Goal: Transaction & Acquisition: Purchase product/service

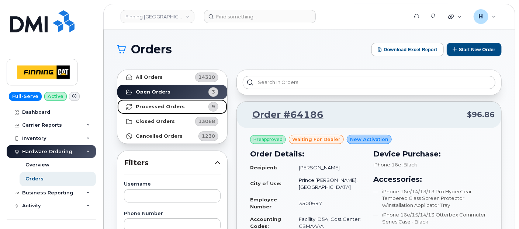
click at [163, 107] on strong "Processed Orders" at bounding box center [160, 107] width 49 height 6
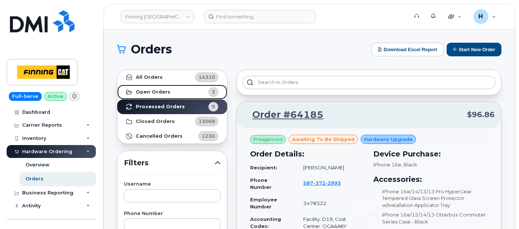
click at [174, 87] on link "Open Orders 3" at bounding box center [172, 92] width 110 height 15
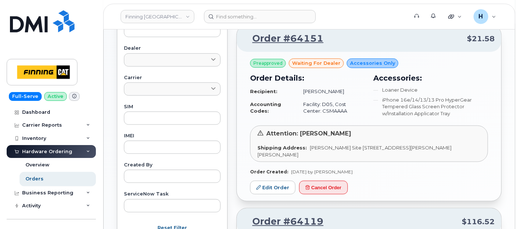
scroll to position [287, 0]
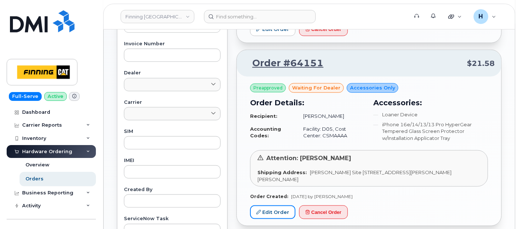
click at [272, 212] on link "Edit Order" at bounding box center [272, 213] width 45 height 14
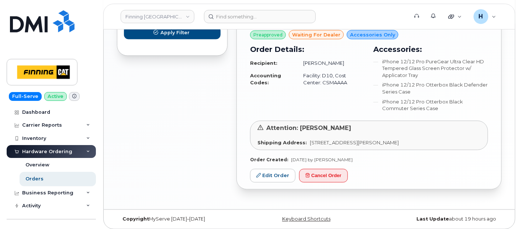
scroll to position [525, 0]
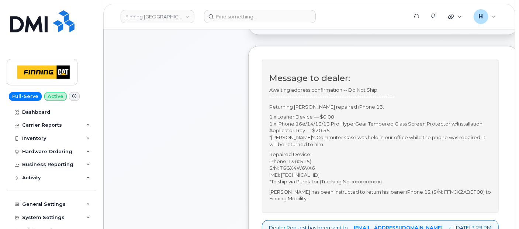
scroll to position [246, 0]
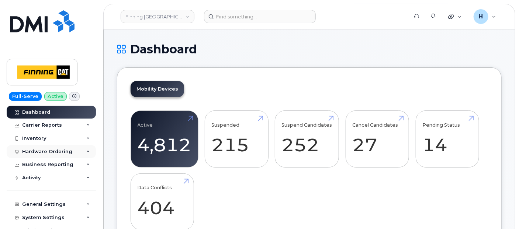
click at [39, 150] on div "Hardware Ordering" at bounding box center [47, 152] width 50 height 6
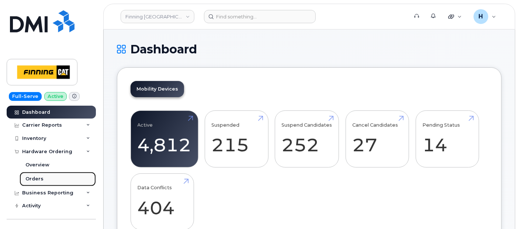
click at [38, 175] on link "Orders" at bounding box center [58, 179] width 76 height 14
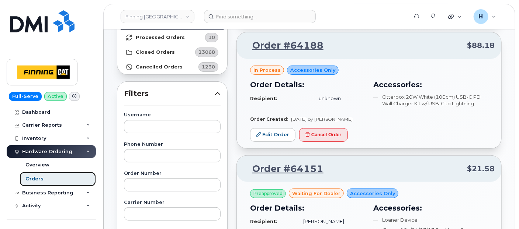
scroll to position [82, 0]
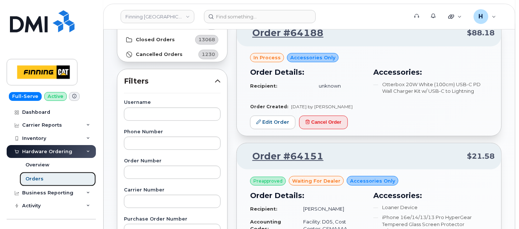
drag, startPoint x: 56, startPoint y: 176, endPoint x: 65, endPoint y: 220, distance: 44.9
click at [56, 176] on link "Orders" at bounding box center [58, 179] width 76 height 14
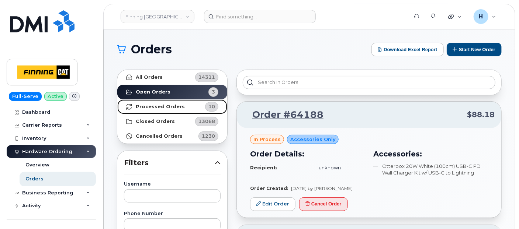
click at [166, 105] on strong "Processed Orders" at bounding box center [160, 107] width 49 height 6
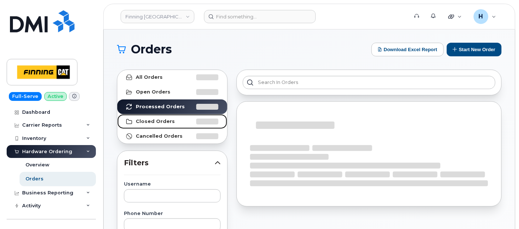
click at [161, 121] on strong "Closed Orders" at bounding box center [155, 122] width 39 height 6
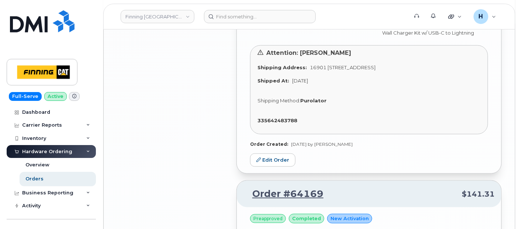
scroll to position [1672, 0]
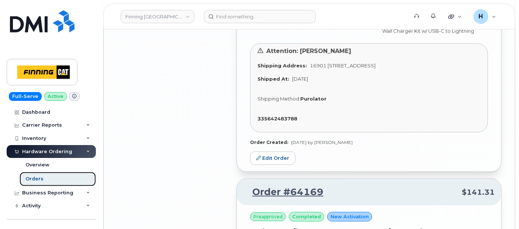
click at [41, 178] on div "Orders" at bounding box center [34, 179] width 18 height 7
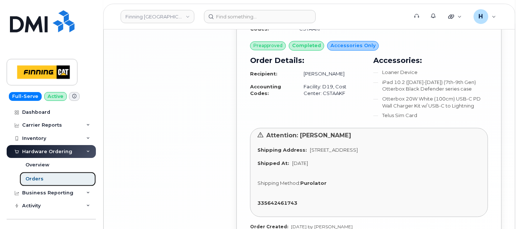
scroll to position [2049, 0]
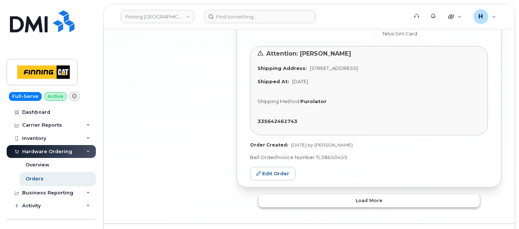
click at [290, 194] on button "Load more" at bounding box center [369, 200] width 221 height 13
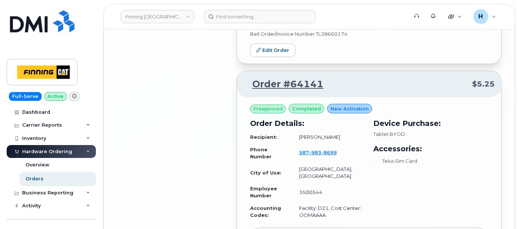
scroll to position [3770, 0]
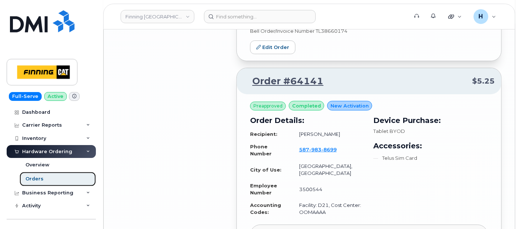
click at [58, 176] on link "Orders" at bounding box center [58, 179] width 76 height 14
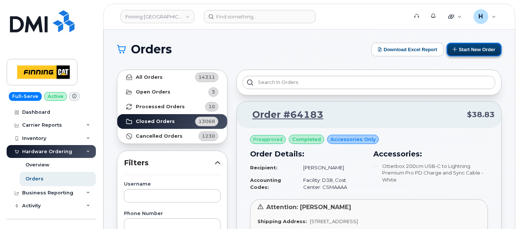
click at [453, 51] on icon at bounding box center [455, 49] width 5 height 5
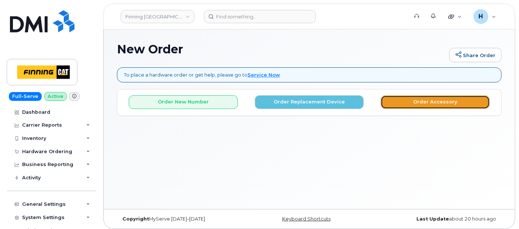
click at [403, 98] on button "Order Accessory" at bounding box center [435, 103] width 109 height 14
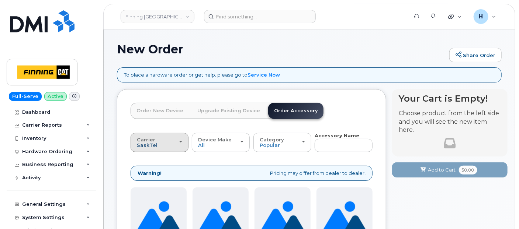
drag, startPoint x: 152, startPoint y: 141, endPoint x: 151, endPoint y: 145, distance: 4.1
click at [151, 141] on span "Carrier" at bounding box center [146, 140] width 18 height 6
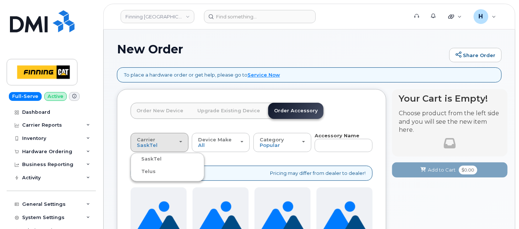
click at [148, 172] on label "Telus" at bounding box center [143, 171] width 23 height 9
click at [0, 0] on input "Telus" at bounding box center [0, 0] width 0 height 0
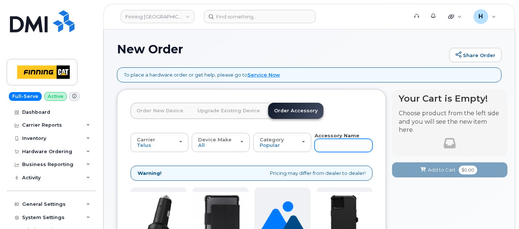
click at [333, 148] on input "text" at bounding box center [344, 145] width 58 height 13
type input "sim"
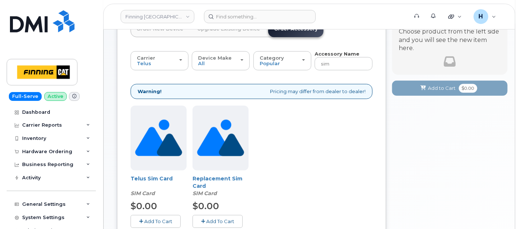
scroll to position [98, 0]
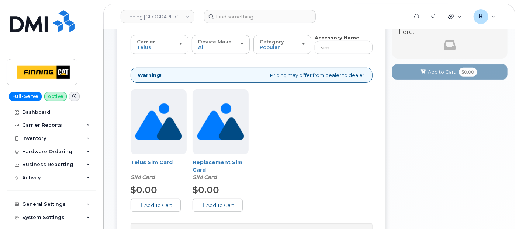
click at [161, 203] on span "Add To Cart" at bounding box center [158, 206] width 28 height 6
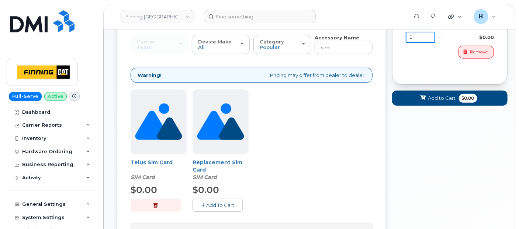
click at [427, 35] on input "1" at bounding box center [421, 37] width 30 height 11
type input "100"
click at [418, 102] on button "Add to Cart $0.00" at bounding box center [449, 98] width 115 height 15
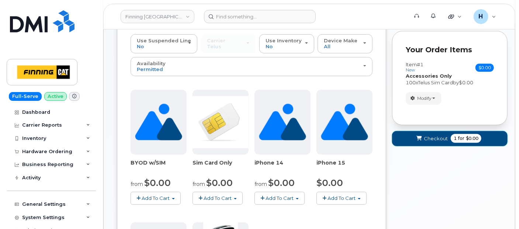
click at [412, 135] on button "Checkout 1 for $0.00" at bounding box center [449, 138] width 115 height 15
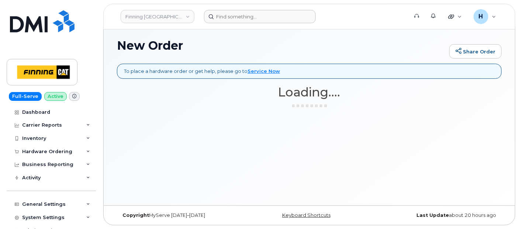
scroll to position [3, 0]
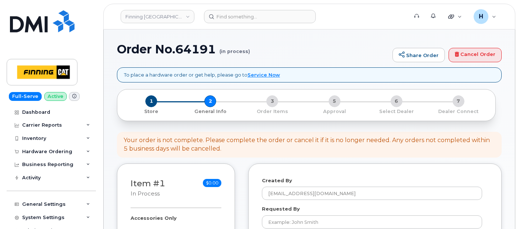
select select
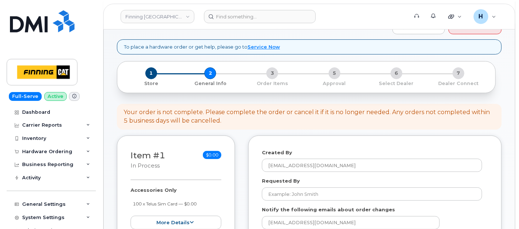
scroll to position [41, 0]
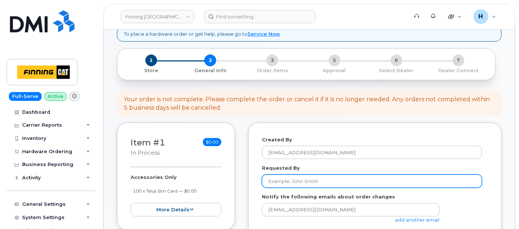
click at [301, 177] on input "Requested By" at bounding box center [372, 181] width 220 height 13
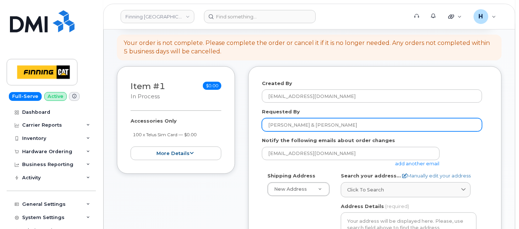
scroll to position [123, 0]
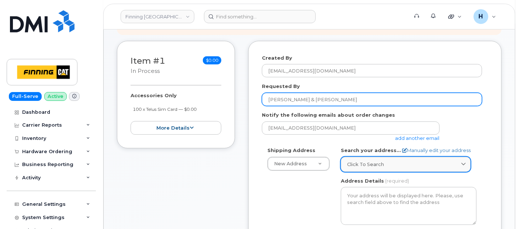
type input "[PERSON_NAME] & [PERSON_NAME]"
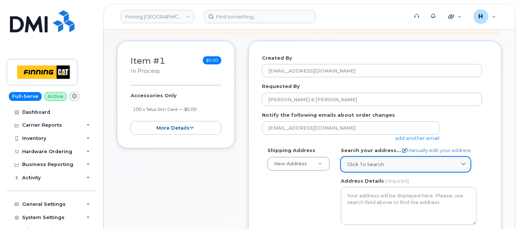
click at [372, 167] on span "Click to search" at bounding box center [365, 164] width 37 height 7
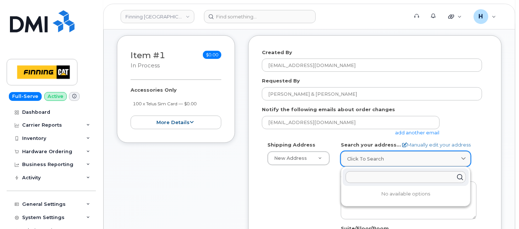
scroll to position [164, 0]
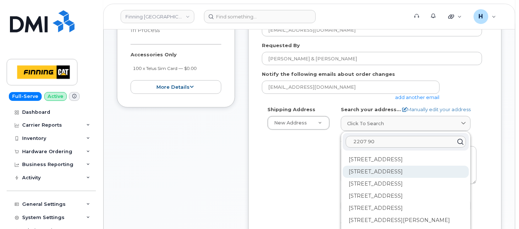
type input "2207 90"
click at [395, 190] on div "2207 90B St SW Edmonton AB T6X 1V8" at bounding box center [406, 196] width 126 height 12
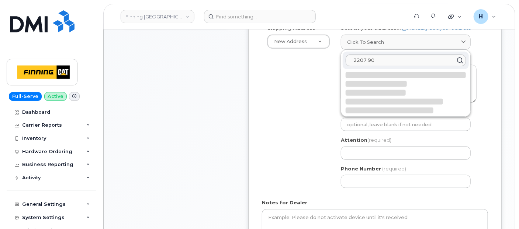
scroll to position [246, 0]
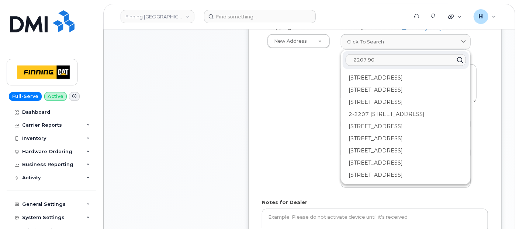
drag, startPoint x: 314, startPoint y: 160, endPoint x: 335, endPoint y: 159, distance: 21.1
click at [314, 160] on div "Shipping Address New Address New Address Acheson Albian - D01 Battleford Bonnyv…" at bounding box center [372, 108] width 220 height 169
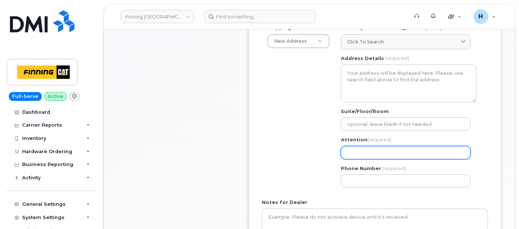
click at [356, 156] on input "Attention (required)" at bounding box center [406, 152] width 130 height 13
select select
type input "H"
select select
type input "Ha"
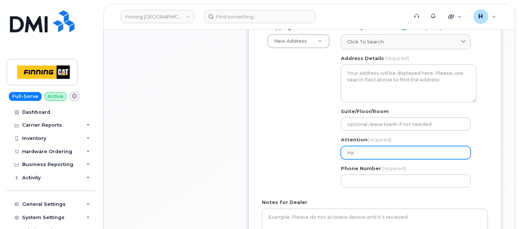
select select
type input "Har"
select select
type input "Harp"
select select
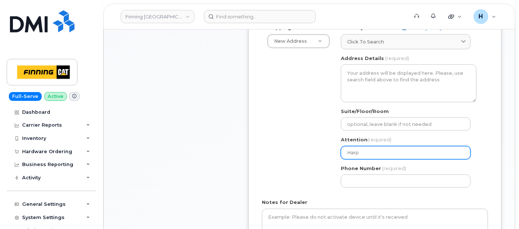
type input "Harpr"
select select
type input "Harpre"
select select
type input "Harpreet"
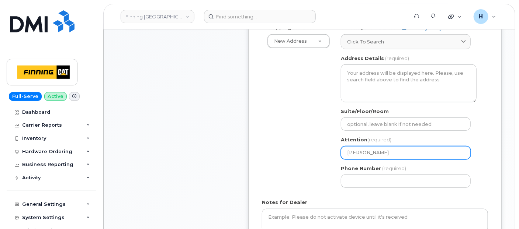
select select
type input "Harpreet"
select select
type input "Harpreet K"
select select
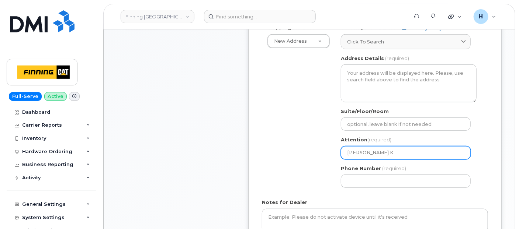
type input "Harpreet Ka"
select select
type input "Harpreet Kau"
select select
type input "[PERSON_NAME]"
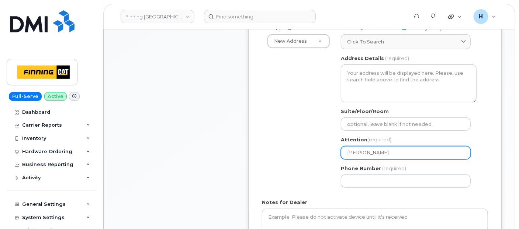
select select
type input "Harpreet Kaur &"
select select
type input "Harpreet Kaur & S"
select select
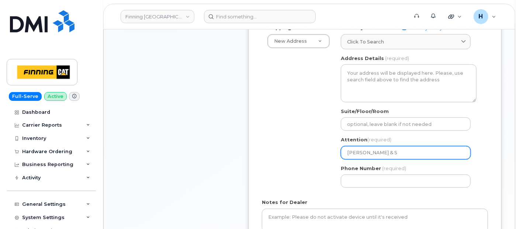
type input "Harpreet Kaur & Sa"
select select
type input "Harpreet Kaur & San"
select select
type input "Harpreet Kaur & Sans"
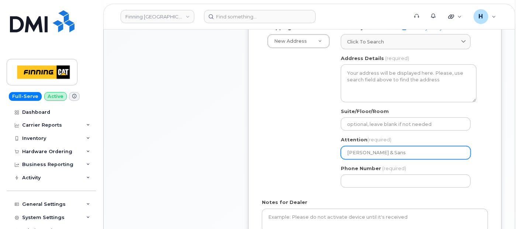
select select
type input "Harpreet Kaur & Sansy"
select select
type input "Harpreet Kaur & Sans"
select select
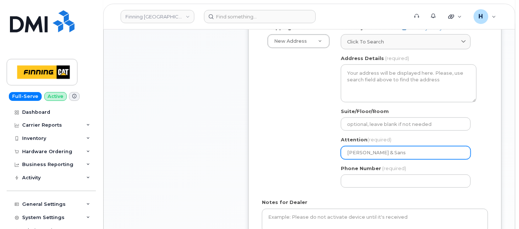
type input "Harpreet Kaur & Sansd"
select select
type input "Harpreet Kaur & Sans"
select select
type input "Harpreet Kaur & San"
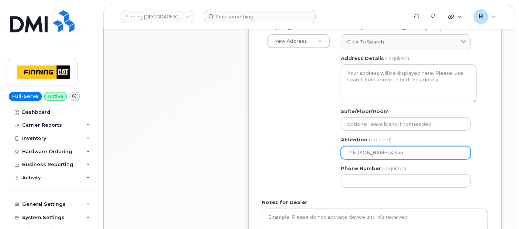
select select
type input "Harpreet Kaur & Sand"
select select
type input "Harpreet Kaur & Sandy"
select select
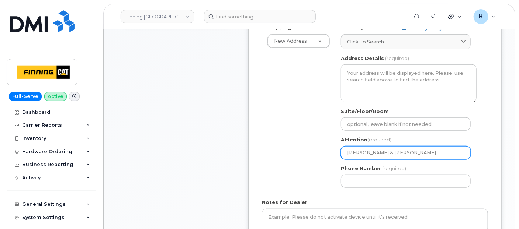
type input "Harpreet Kaur & Sandy D"
select select
type input "Harpreet Kaur & Sandy De"
select select
type input "Harpreet Kaur & Sandy Den"
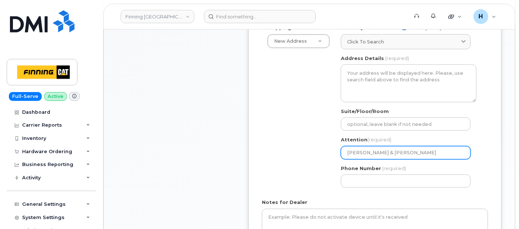
select select
type input "Harpreet Kaur & Sandy Denh"
select select
type input "Harpreet Kaur & Sandy Denha"
select select
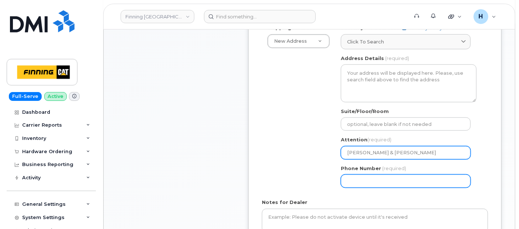
type input "Harpreet Kaur & Sandy Denham"
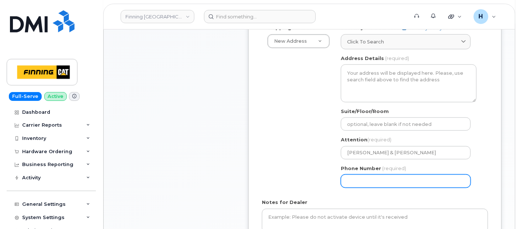
click at [353, 176] on input "Phone Number" at bounding box center [406, 181] width 130 height 13
paste input "7806907665"
select select
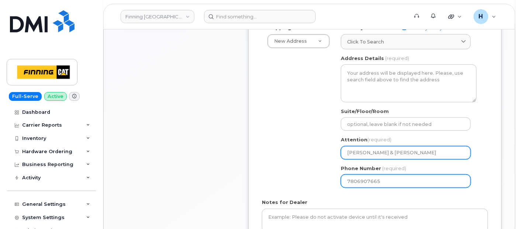
type input "7806907665"
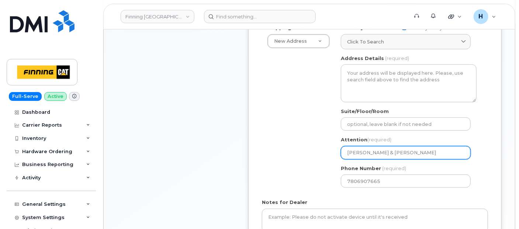
drag, startPoint x: 387, startPoint y: 150, endPoint x: 445, endPoint y: 155, distance: 58.1
click at [445, 155] on input "Harpreet Kaur & Sandy Denham" at bounding box center [406, 152] width 130 height 13
select select
type input "Harpreet Kaur & M"
select select
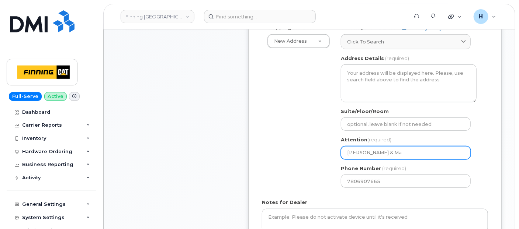
type input "Harpreet Kaur & Mat"
select select
type input "Harpreet Kaur & Matt"
select select
type input "Harpreet Kaur & Matt W"
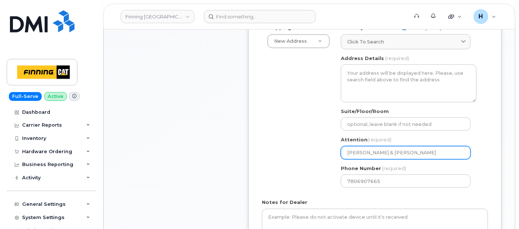
select select
type input "Harpreet Kaur & Matt Wa"
select select
type input "Harpreet Kaur & Matt Wal"
select select
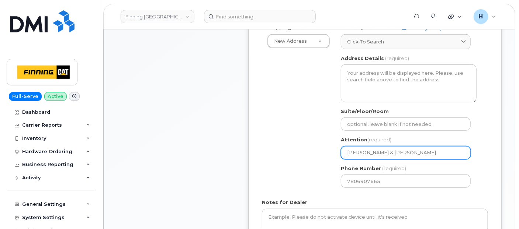
type input "Harpreet Kaur & Matt Wals"
select select
type input "Harpreet Kaur & Matt Walsh"
select select
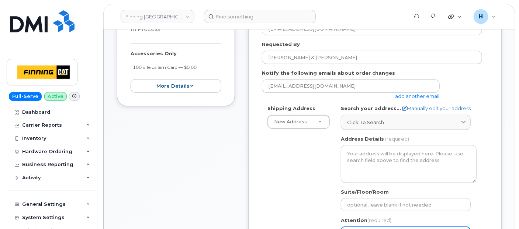
scroll to position [164, 0]
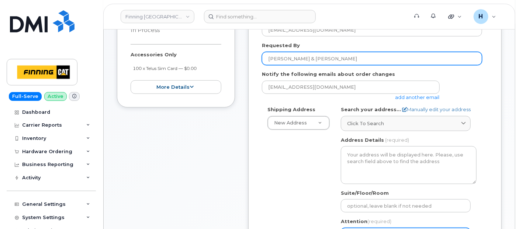
type input "Harpreet Kaur & Matt Walshe"
drag, startPoint x: 341, startPoint y: 58, endPoint x: 267, endPoint y: 56, distance: 73.8
click at [267, 56] on input "Harpreet Kaur & Matt Walshe" at bounding box center [372, 58] width 220 height 13
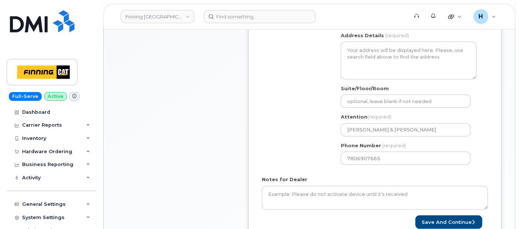
scroll to position [287, 0]
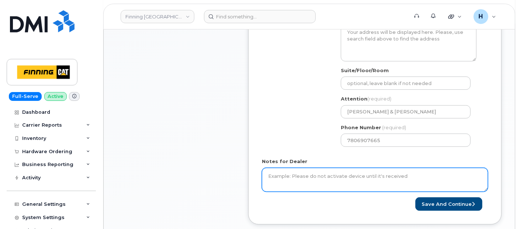
click at [282, 183] on textarea "Notes for Dealer" at bounding box center [375, 180] width 226 height 24
paste textarea "100 x Telus Sim Card — $0.00 -------------------------------------------- ***Or…"
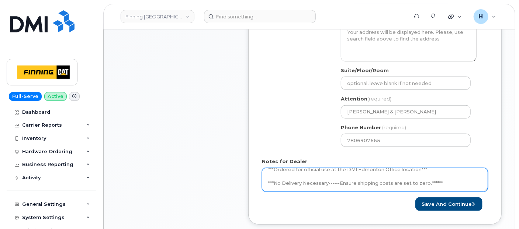
scroll to position [34, 0]
type textarea "100 x Telus Sim Card — $0.00 -------------------------------------------- ***Or…"
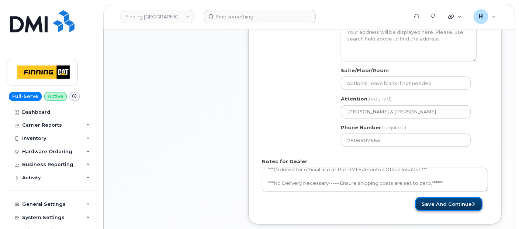
click at [443, 204] on button "Save and Continue" at bounding box center [448, 205] width 67 height 14
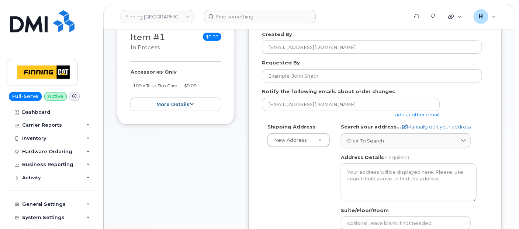
scroll to position [139, 0]
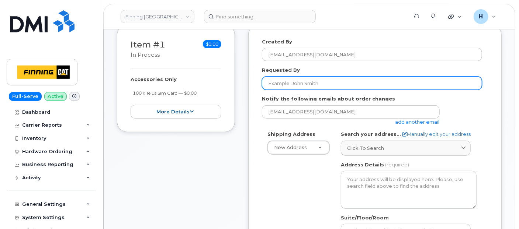
click at [288, 85] on input "Requested By" at bounding box center [372, 83] width 220 height 13
click at [310, 81] on input "Requested By" at bounding box center [372, 83] width 220 height 13
type input "T"
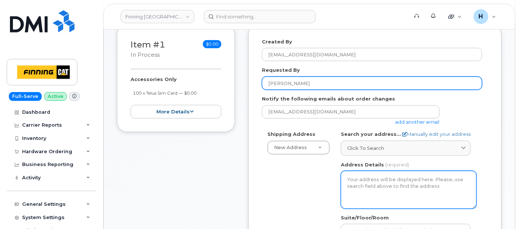
drag, startPoint x: 310, startPoint y: 81, endPoint x: 380, endPoint y: 194, distance: 132.7
click at [380, 194] on form "Created By hakaur@dminc.com Requested By Sandy Denham Notify the following emai…" at bounding box center [375, 198] width 226 height 321
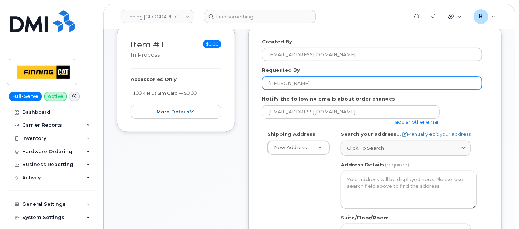
type input "[PERSON_NAME]"
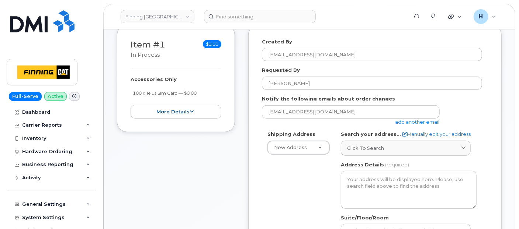
click at [516, 190] on body "Finning Canada Support Alerts Quicklinks Suspend / Cancel Device Change SIM Car…" at bounding box center [259, 232] width 519 height 743
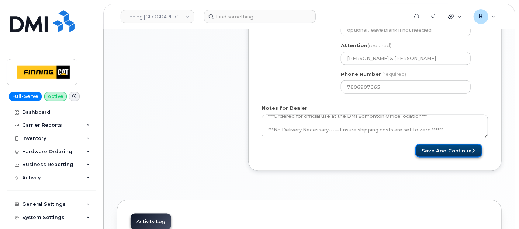
click at [434, 148] on button "Save and Continue" at bounding box center [448, 151] width 67 height 14
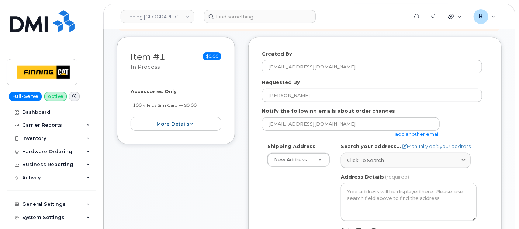
scroll to position [143, 0]
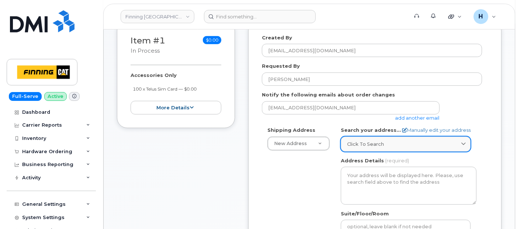
click at [360, 144] on span "Click to search" at bounding box center [365, 144] width 37 height 7
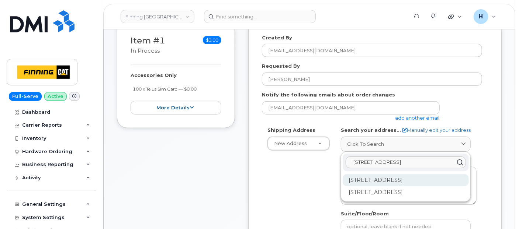
type input "2207 90b st"
click at [374, 179] on div "2207 90B St SW Edmonton AB T6X 1V8" at bounding box center [406, 180] width 126 height 12
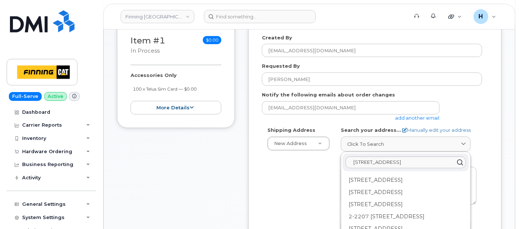
scroll to position [34, 0]
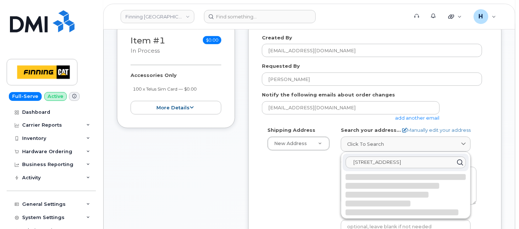
scroll to position [0, 0]
select select
type textarea "201-2207 90B St SW EDMONTON AB T6X 1V8 CANADA"
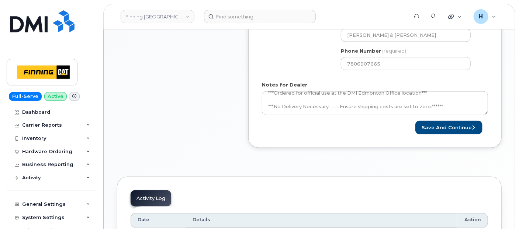
scroll to position [373, 0]
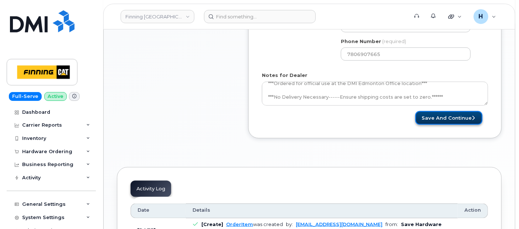
click at [443, 115] on button "Save and Continue" at bounding box center [448, 118] width 67 height 14
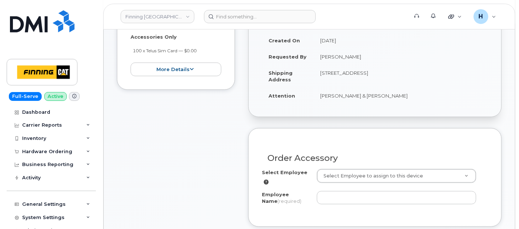
scroll to position [197, 0]
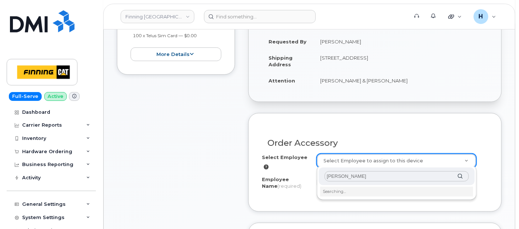
type input "[PERSON_NAME]"
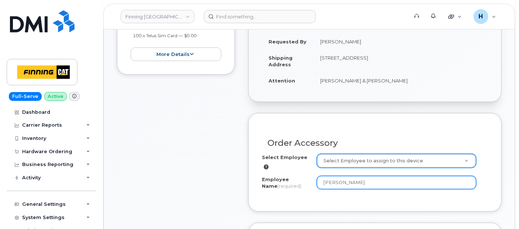
type input "[PERSON_NAME]"
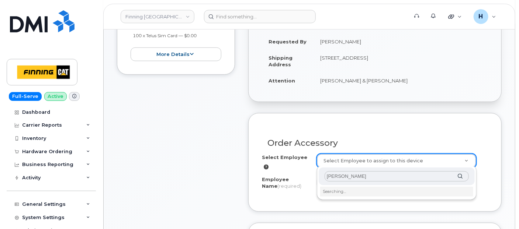
type input "[PERSON_NAME]"
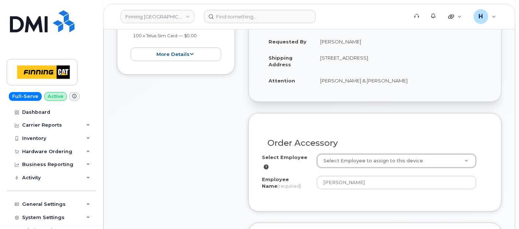
type input "d"
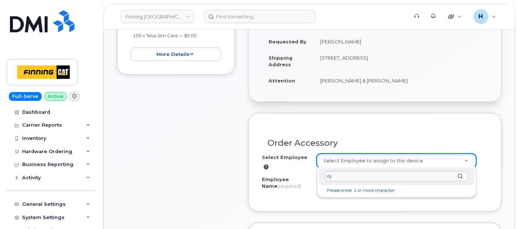
type input "d"
click at [332, 175] on input "d" at bounding box center [397, 177] width 144 height 11
type input "[PERSON_NAME]"
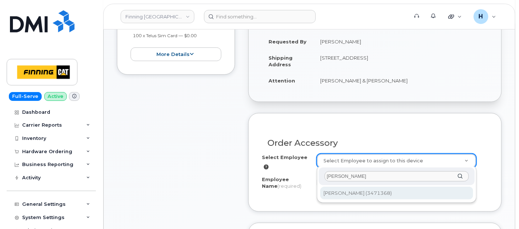
type input "59321"
select select "D19"
select select "OIAAAKI"
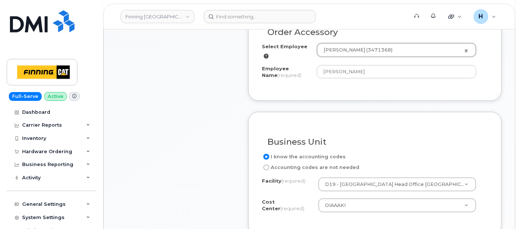
scroll to position [360, 0]
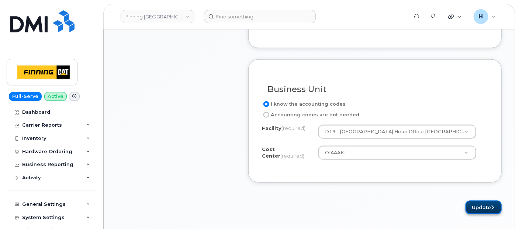
click at [476, 202] on button "Update" at bounding box center [484, 208] width 36 height 14
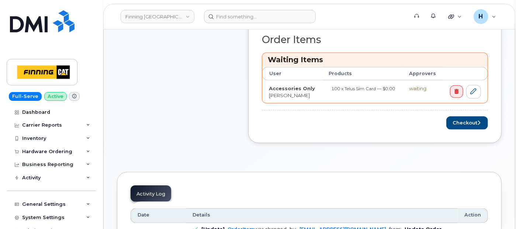
scroll to position [369, 0]
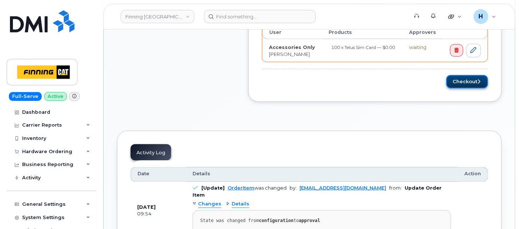
click at [450, 83] on button "Checkout" at bounding box center [467, 82] width 42 height 14
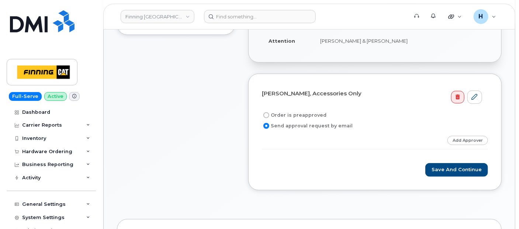
drag, startPoint x: 308, startPoint y: 111, endPoint x: 308, endPoint y: 117, distance: 5.5
click at [308, 111] on label "Order is preapproved" at bounding box center [294, 115] width 65 height 9
click at [269, 113] on input "Order is preapproved" at bounding box center [266, 116] width 6 height 6
radio input "true"
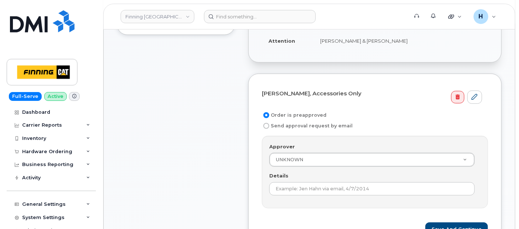
scroll to position [123, 0]
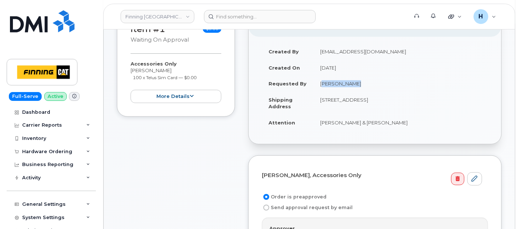
drag, startPoint x: 318, startPoint y: 82, endPoint x: 359, endPoint y: 83, distance: 41.0
click at [359, 83] on td "[PERSON_NAME]" at bounding box center [401, 84] width 174 height 16
copy td "[PERSON_NAME]"
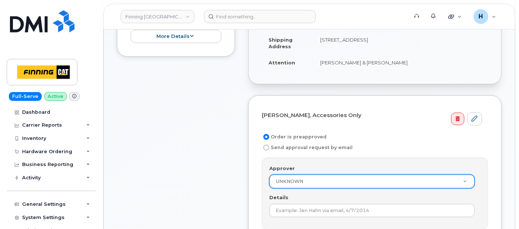
scroll to position [205, 0]
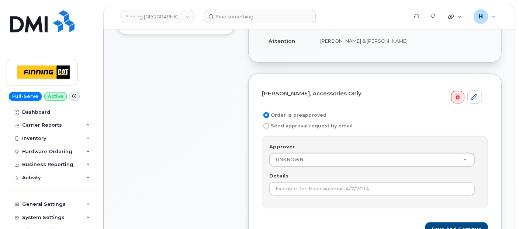
click at [276, 180] on div "Details" at bounding box center [374, 184] width 211 height 23
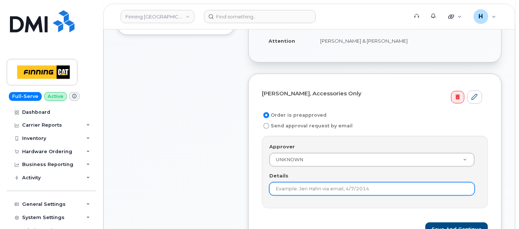
click at [276, 183] on input "Details" at bounding box center [371, 189] width 205 height 13
paste input "[PERSON_NAME]"
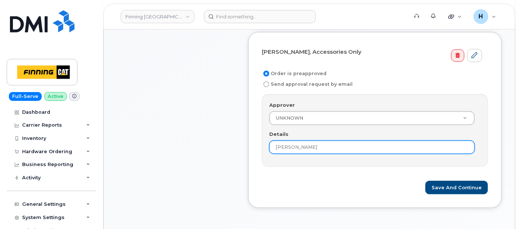
scroll to position [287, 0]
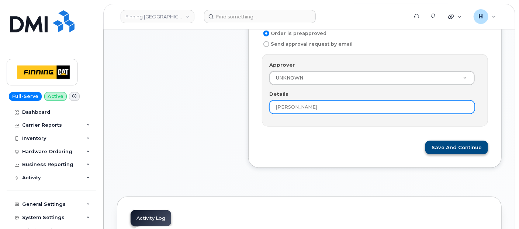
type input "[PERSON_NAME]"
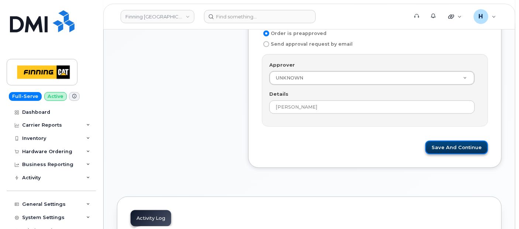
click at [448, 143] on button "Save and Continue" at bounding box center [456, 148] width 63 height 14
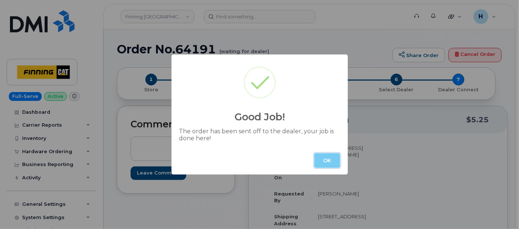
click at [323, 164] on button "OK" at bounding box center [327, 160] width 26 height 15
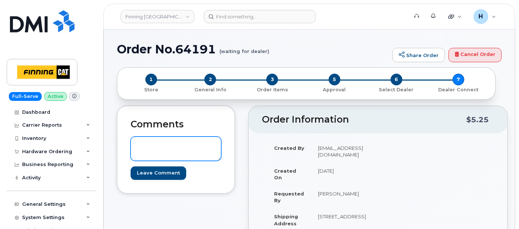
paste textarea "Order #TL38650567"
click at [160, 154] on textarea "Order #TL38650567" at bounding box center [176, 149] width 91 height 24
click at [136, 145] on textarea "Order #TL38650567" at bounding box center [176, 149] width 91 height 24
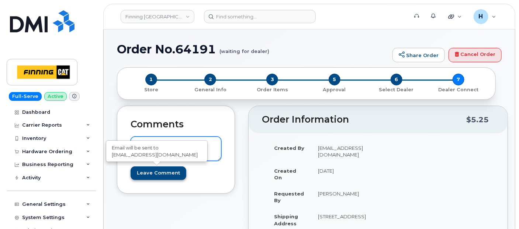
type textarea "TELUS Order #TL38650567"
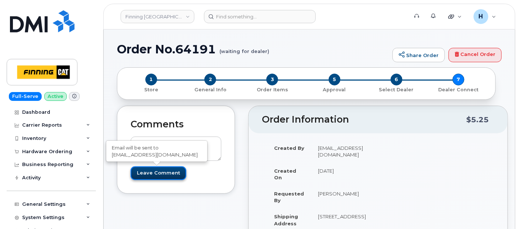
click at [172, 174] on input "Leave Comment" at bounding box center [159, 174] width 56 height 14
type input "Create Event"
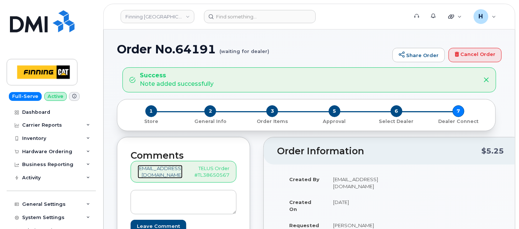
drag, startPoint x: 0, startPoint y: 0, endPoint x: 172, endPoint y: 174, distance: 244.4
drag, startPoint x: 172, startPoint y: 174, endPoint x: 388, endPoint y: 149, distance: 217.6
click at [388, 149] on h2 "Order Information" at bounding box center [379, 151] width 204 height 10
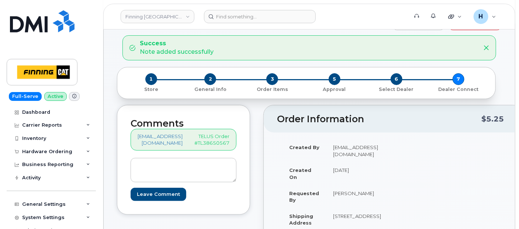
scroll to position [16, 0]
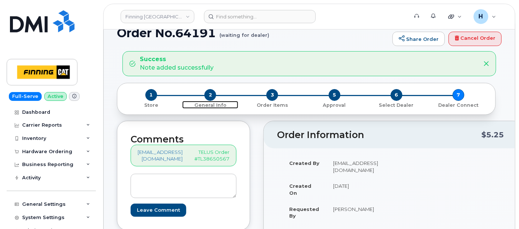
click at [212, 91] on span "2" at bounding box center [210, 95] width 12 height 12
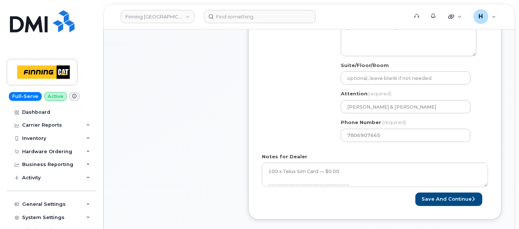
scroll to position [262, 0]
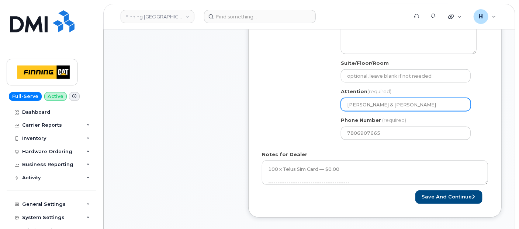
click at [381, 103] on input "Harpreet Kaur & Matt Walshe" at bounding box center [406, 104] width 130 height 13
select select
type input "[PERSON_NAME] Kaur& [PERSON_NAME]"
select select
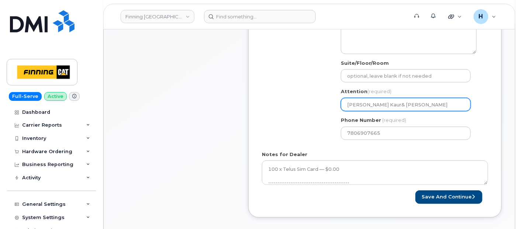
type input "Harpreet Kaur Matt Walshe"
select select
type input "Harpreet KaurMatt Walshe"
select select
type input "Harpreet Kauratt Walshe"
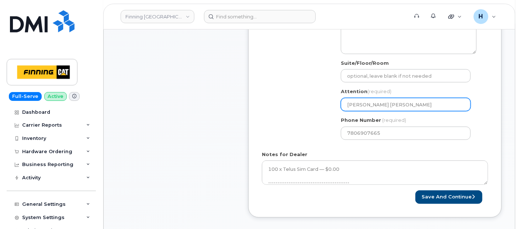
select select
type input "Harpreet Kaurtt Walshe"
select select
type input "Harpreet Kaurt Walshe"
select select
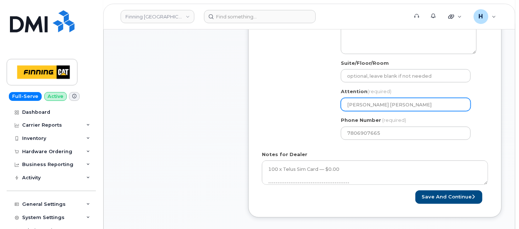
type input "Harpreet Kaur Walshe"
select select
type input "Harpreet KaurWalshe"
select select
type input "Harpreet Kauralshe"
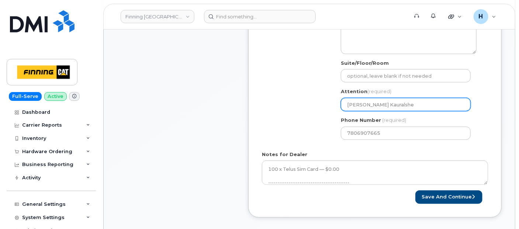
select select
type input "Harpreet Kaurlshe"
select select
type input "Harpreet Kaurshe"
select select
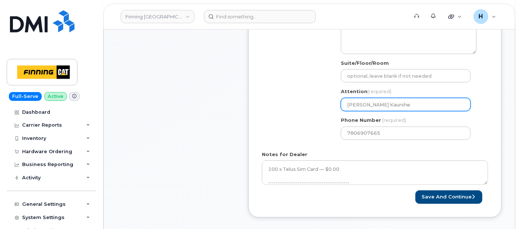
type input "Harpreet Kaurhe"
select select
type input "Harpreet Kaure"
select select
type input "Harpreet Kaur"
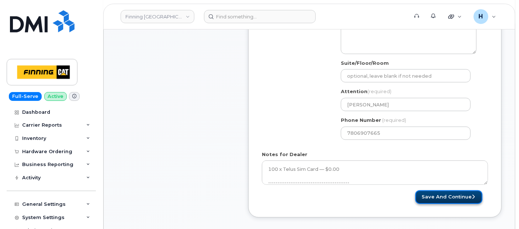
click at [430, 200] on button "Save and Continue" at bounding box center [448, 198] width 67 height 14
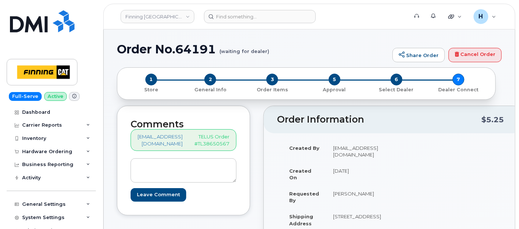
click at [356, 173] on td "August 27, 2025" at bounding box center [356, 174] width 61 height 23
click at [210, 80] on span "2" at bounding box center [210, 80] width 12 height 12
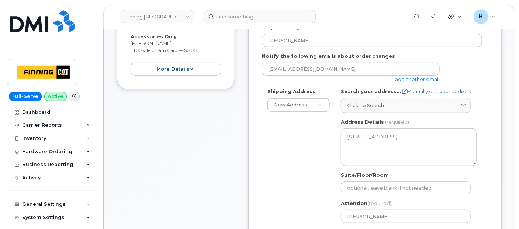
scroll to position [164, 0]
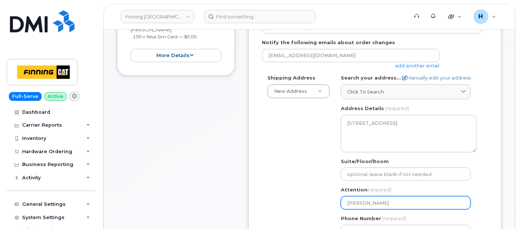
click at [383, 204] on input "[PERSON_NAME]" at bounding box center [406, 203] width 130 height 13
select select
type input "[PERSON_NAME]*"
select select
type input "[PERSON_NAME]"
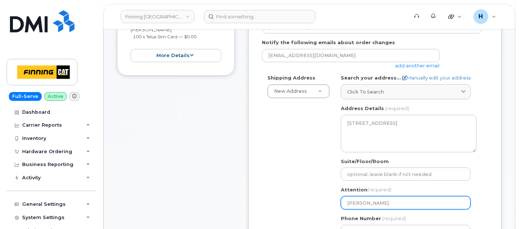
select select
type input "[PERSON_NAME] Kaur&"
select select
type input "[PERSON_NAME] Kaur& M"
select select
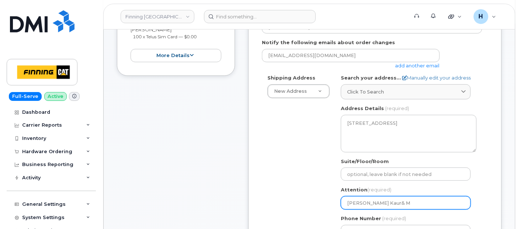
type input "[PERSON_NAME] Kaur& Ma"
select select
type input "[PERSON_NAME] Kaur& Mat"
select select
type input "[PERSON_NAME] Kaur& Matt"
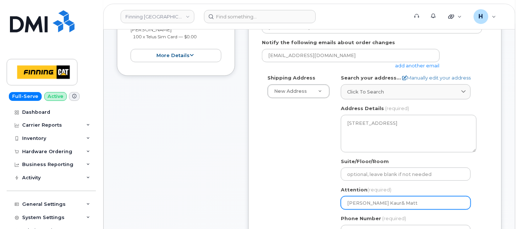
select select
type input "[PERSON_NAME] Kaur& [PERSON_NAME]"
select select
type input "[PERSON_NAME] Kaur& [PERSON_NAME]"
select select
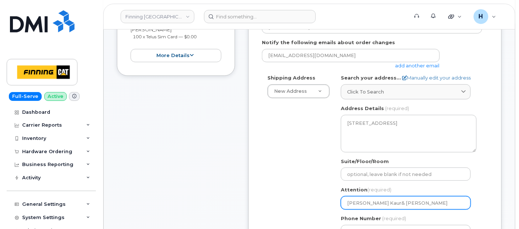
type input "[PERSON_NAME] Kaur& [PERSON_NAME]"
select select
type input "[PERSON_NAME] Kaur& [PERSON_NAME]"
select select
type input "[PERSON_NAME] Kaur& [PERSON_NAME]"
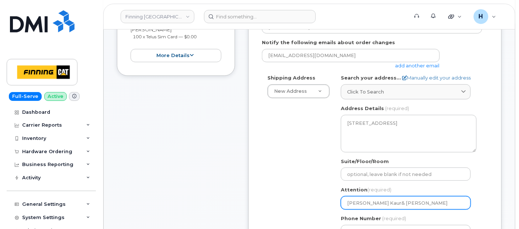
select select
type input "[PERSON_NAME] Kaur& [PERSON_NAME]"
select select
type input "[PERSON_NAME] Kaur& [PERSON_NAME]"
select select
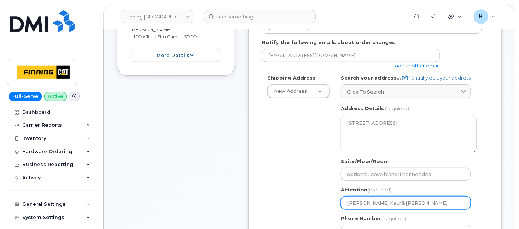
type input "[PERSON_NAME] Kaur& [PERSON_NAME]"
select select
type input "[PERSON_NAME] Kaur& [PERSON_NAME]"
select select
type input "[PERSON_NAME] Kaur& [PERSON_NAME]"
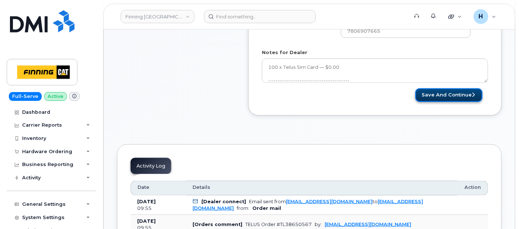
click at [446, 95] on button "Save and Continue" at bounding box center [448, 96] width 67 height 14
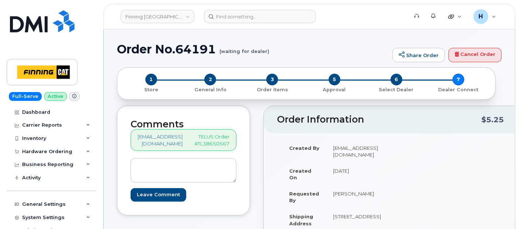
click at [360, 194] on td "[PERSON_NAME]" at bounding box center [356, 197] width 61 height 23
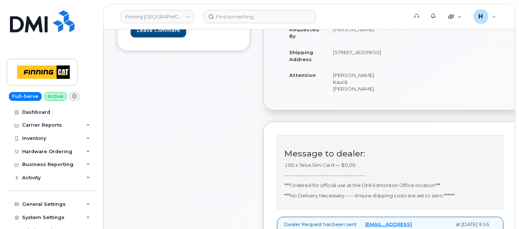
scroll to position [180, 0]
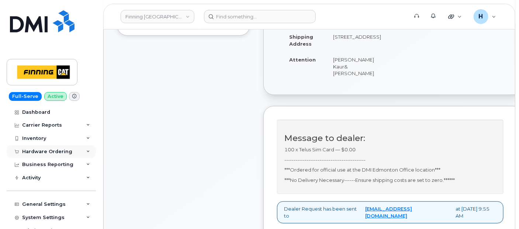
click at [47, 156] on div "Hardware Ordering" at bounding box center [51, 151] width 89 height 13
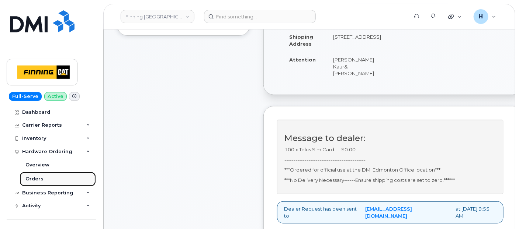
click at [39, 181] on div "Orders" at bounding box center [34, 179] width 18 height 7
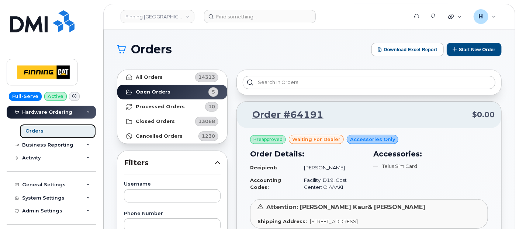
scroll to position [49, 0]
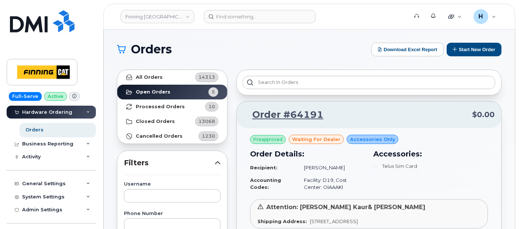
click at [363, 164] on td "[PERSON_NAME]" at bounding box center [331, 168] width 68 height 13
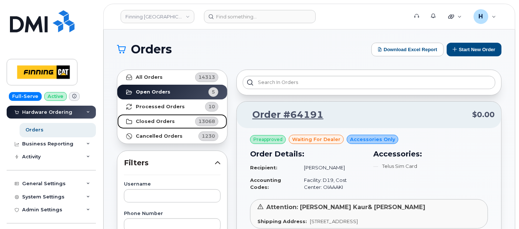
click at [148, 120] on strong "Closed Orders" at bounding box center [155, 122] width 39 height 6
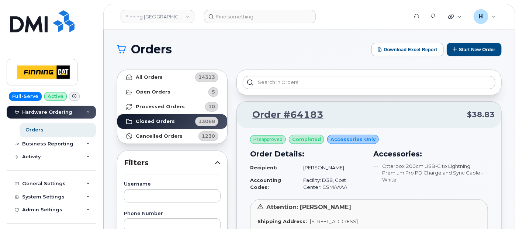
click at [136, 187] on div "Username" at bounding box center [172, 192] width 97 height 20
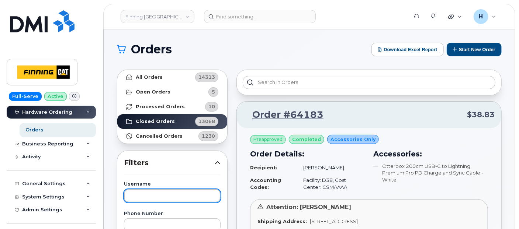
click at [136, 191] on input "text" at bounding box center [172, 196] width 97 height 13
type input "telus sim card"
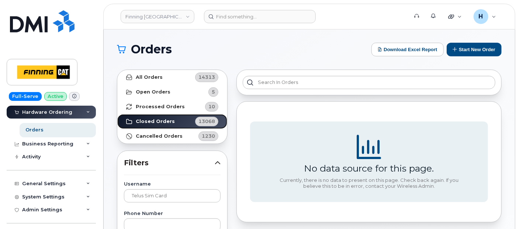
click at [183, 126] on link "Closed Orders 13068" at bounding box center [172, 121] width 110 height 15
click at [162, 119] on strong "Closed Orders" at bounding box center [155, 122] width 39 height 6
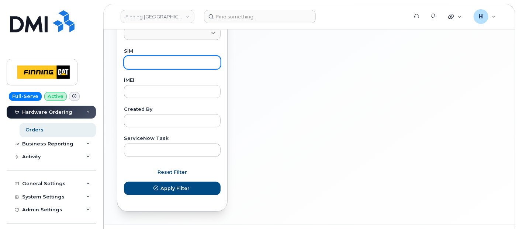
scroll to position [385, 0]
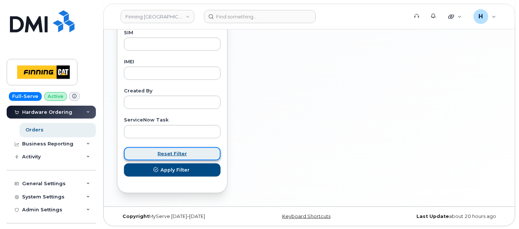
click at [172, 152] on span "Reset Filter" at bounding box center [173, 153] width 30 height 7
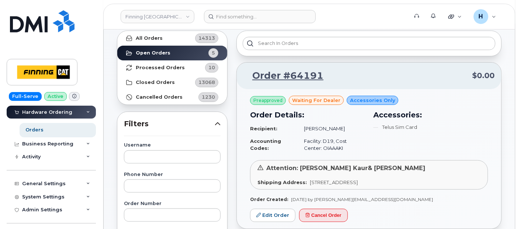
scroll to position [0, 0]
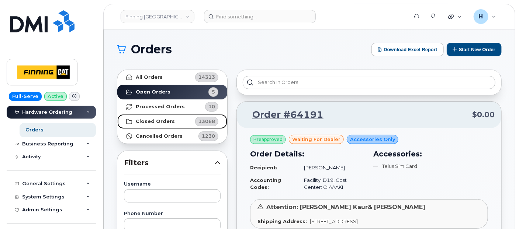
click at [176, 121] on link "Closed Orders 13068" at bounding box center [172, 121] width 110 height 15
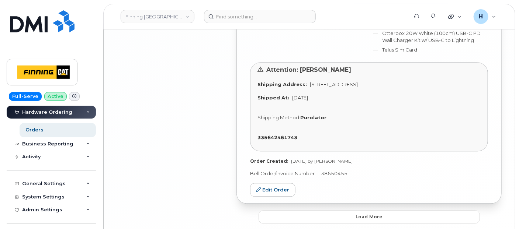
scroll to position [2049, 0]
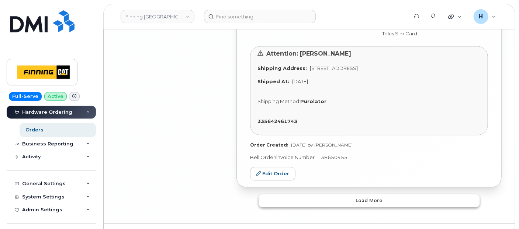
click at [331, 194] on button "Load more" at bounding box center [369, 200] width 221 height 13
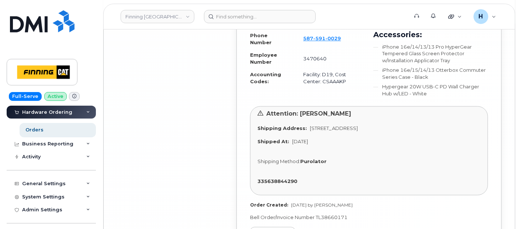
scroll to position [4493, 0]
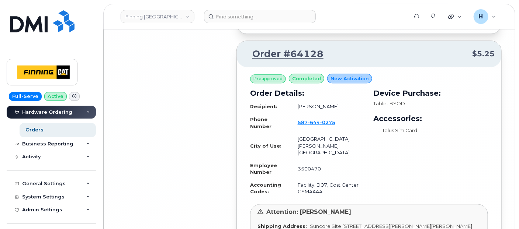
scroll to position [7233, 0]
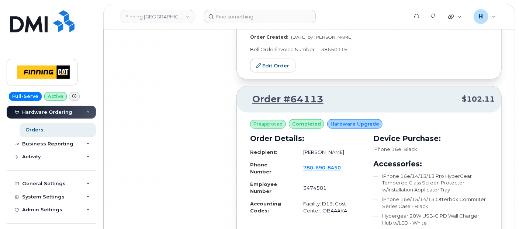
scroll to position [9479, 0]
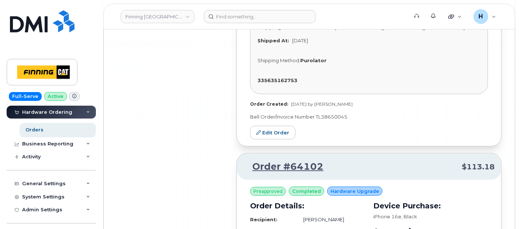
scroll to position [11917, 0]
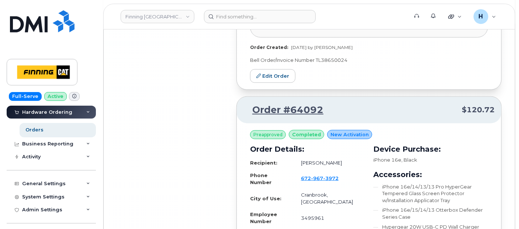
scroll to position [14248, 0]
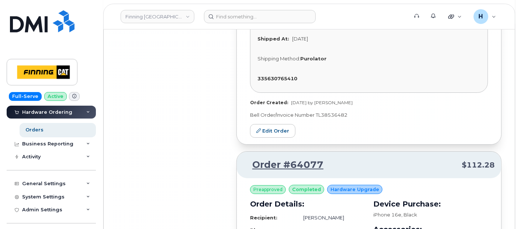
scroll to position [16512, 0]
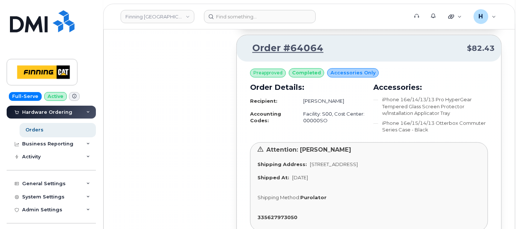
scroll to position [18636, 0]
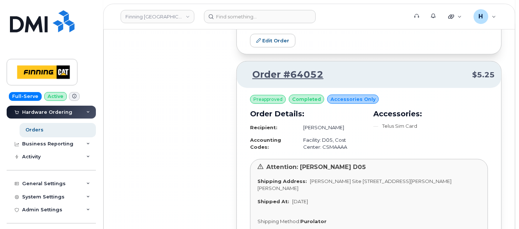
scroll to position [20763, 0]
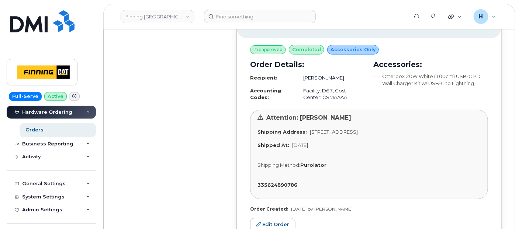
scroll to position [22921, 0]
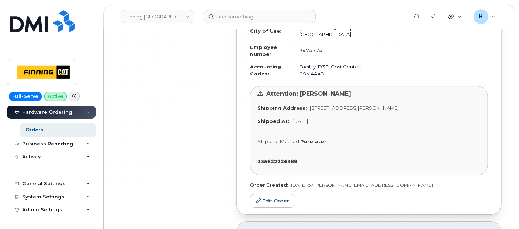
scroll to position [25256, 0]
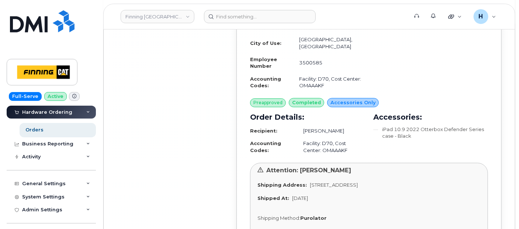
scroll to position [27687, 0]
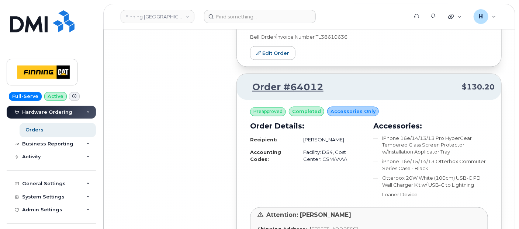
scroll to position [29845, 0]
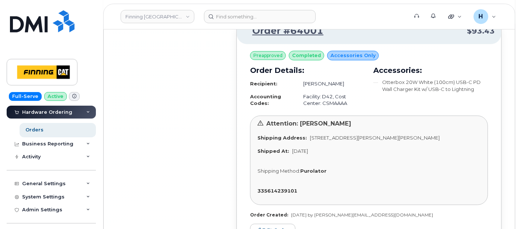
scroll to position [32021, 0]
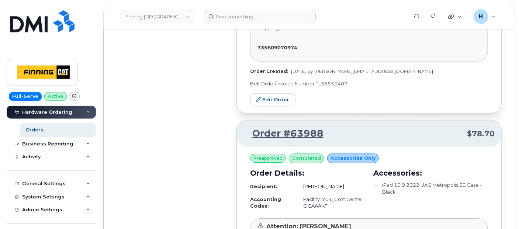
scroll to position [34293, 0]
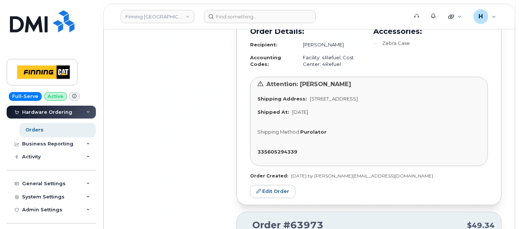
scroll to position [36640, 0]
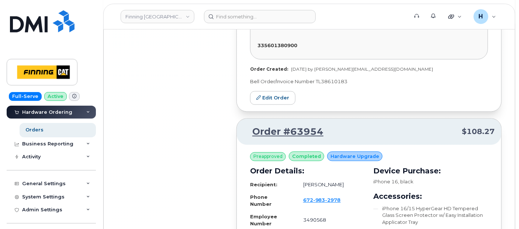
scroll to position [38915, 0]
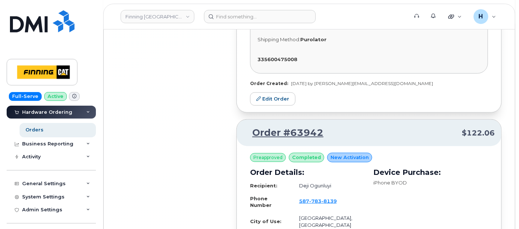
scroll to position [41097, 0]
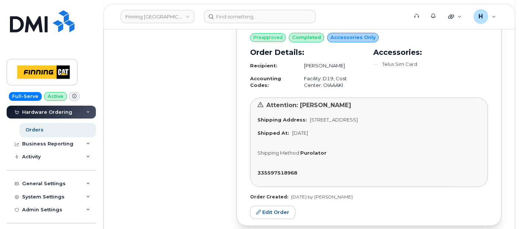
scroll to position [43223, 0]
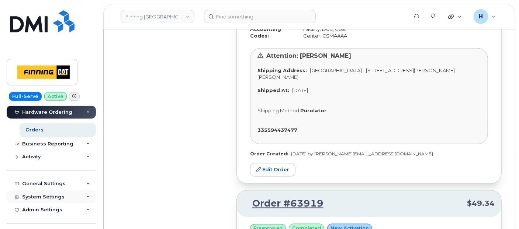
scroll to position [45133, 0]
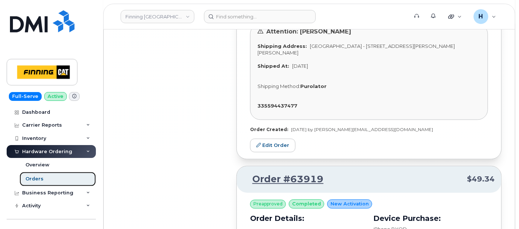
click at [35, 177] on div "Orders" at bounding box center [34, 179] width 18 height 7
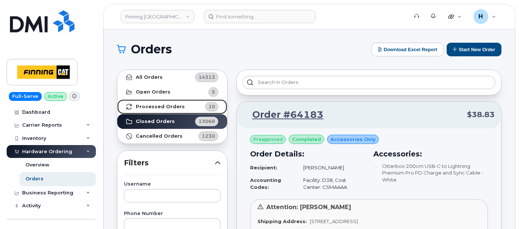
click at [167, 105] on strong "Processed Orders" at bounding box center [160, 107] width 49 height 6
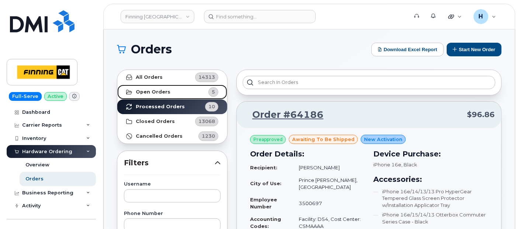
click at [171, 91] on link "Open Orders 5" at bounding box center [172, 92] width 110 height 15
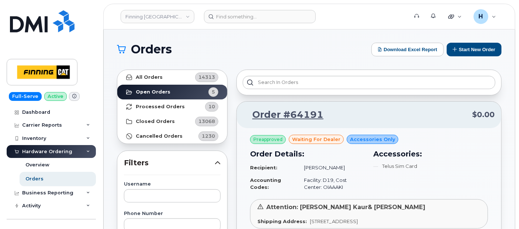
click at [370, 142] on div "Accessories Only" at bounding box center [373, 140] width 52 height 10
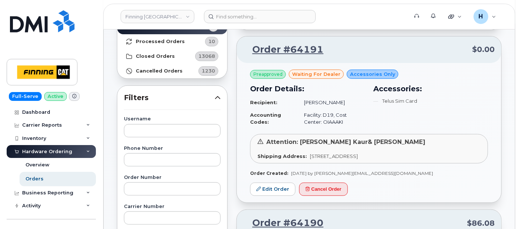
scroll to position [82, 0]
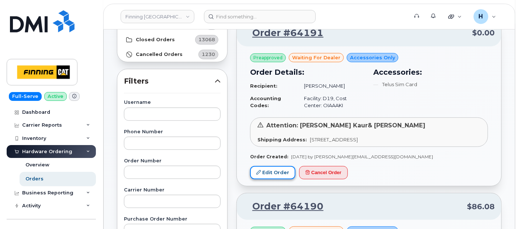
click at [280, 178] on link "Edit Order" at bounding box center [272, 173] width 45 height 14
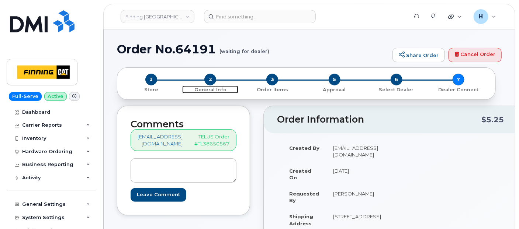
click at [210, 83] on span "2" at bounding box center [210, 80] width 12 height 12
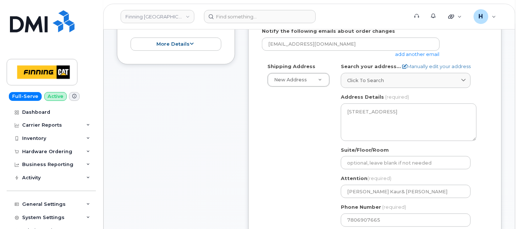
scroll to position [180, 0]
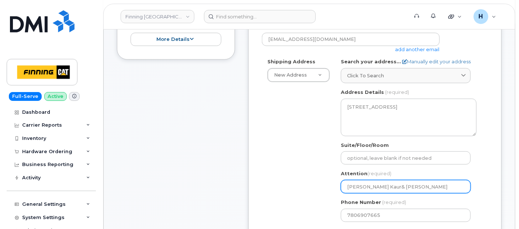
click at [380, 187] on input "[PERSON_NAME] Kaur& [PERSON_NAME]" at bounding box center [406, 186] width 130 height 13
select select
type input "Harpreet Kaur Matt Walshe"
select select
type input "Harpreet KaurMatt Walshe"
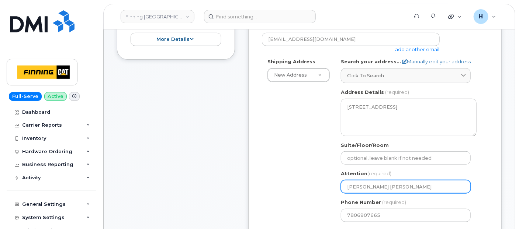
select select
type input "Harpreet Kauratt Walshe"
select select
type input "Harpreet Kaurtt Walshe"
select select
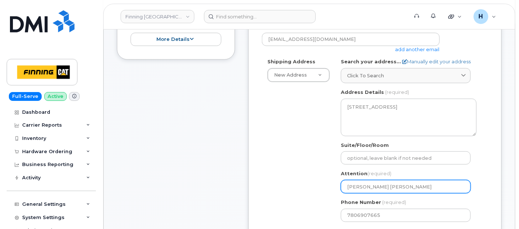
type input "Harpreet Kaurt Walshe"
select select
type input "Harpreet Kaur Walshe"
select select
type input "Harpreet KaurWalshe"
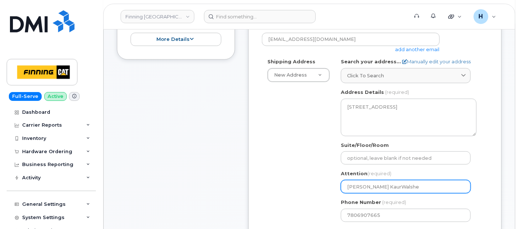
select select
type input "Harpreet Kauralshe"
select select
type input "Harpreet Kaurlshe"
select select
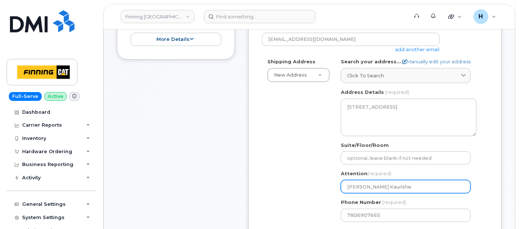
type input "Harpreet Kaurshe"
select select
type input "Harpreet Kaurhe"
select select
type input "Harpreet Kaure"
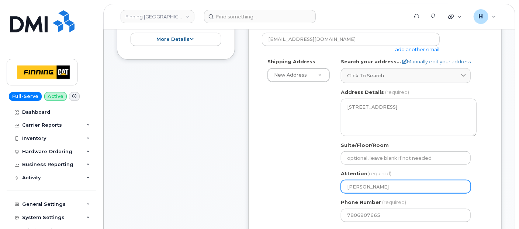
select select
type input "[PERSON_NAME]"
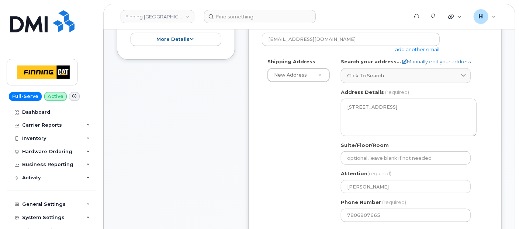
click at [333, 158] on div "Shipping Address New Address New Address 201-2207 90B St SW Acheson Albian - D0…" at bounding box center [372, 142] width 220 height 169
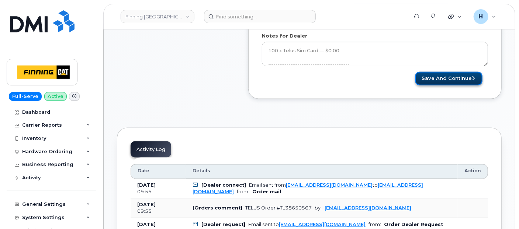
click at [443, 76] on button "Save and Continue" at bounding box center [448, 79] width 67 height 14
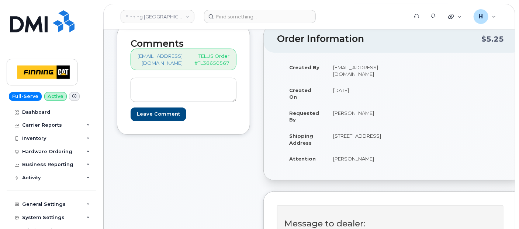
scroll to position [82, 0]
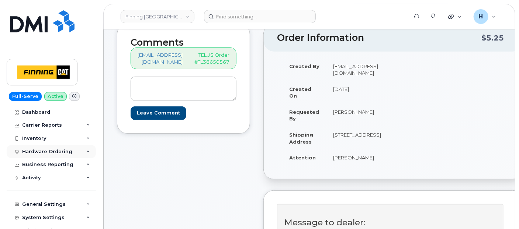
click at [45, 154] on div "Hardware Ordering" at bounding box center [47, 152] width 50 height 6
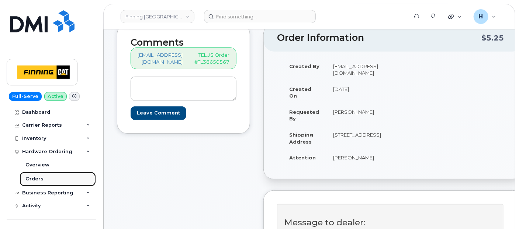
click at [28, 177] on div "Orders" at bounding box center [34, 179] width 18 height 7
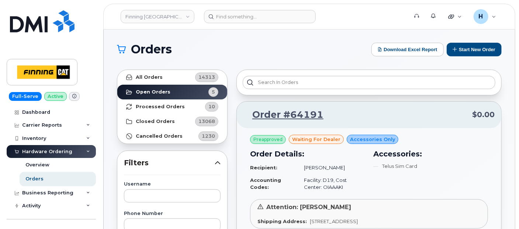
click at [374, 174] on div "Accessories: Telus Sim Card" at bounding box center [431, 171] width 124 height 54
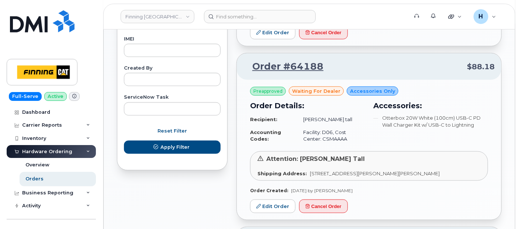
scroll to position [410, 0]
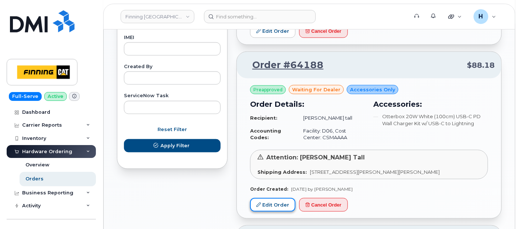
click at [266, 210] on link "Edit Order" at bounding box center [272, 205] width 45 height 14
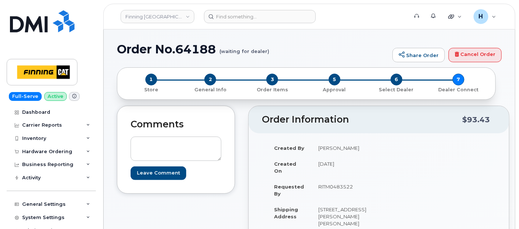
click at [382, 181] on div "Created By [PERSON_NAME] Created On [DATE] Requested By RITM0483522 Shipping Ad…" at bounding box center [379, 200] width 234 height 121
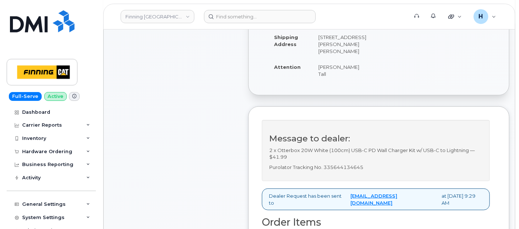
scroll to position [180, 0]
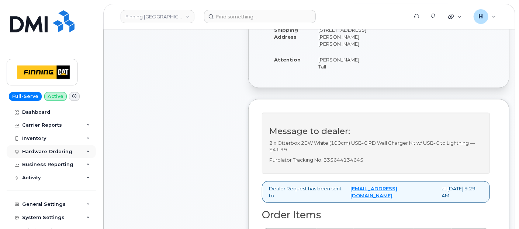
click at [26, 153] on div "Hardware Ordering" at bounding box center [47, 152] width 50 height 6
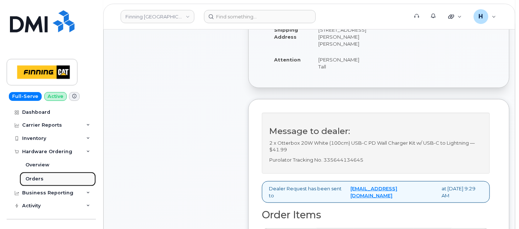
click at [25, 176] on div "Orders" at bounding box center [34, 179] width 18 height 7
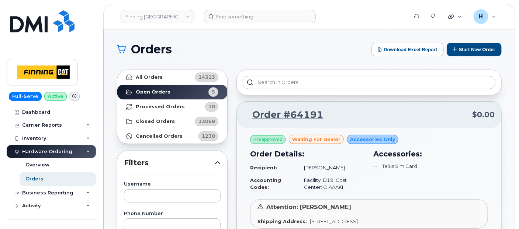
click at [345, 184] on td "Facility: D19, Cost Center: OIAAAKI" at bounding box center [331, 184] width 68 height 20
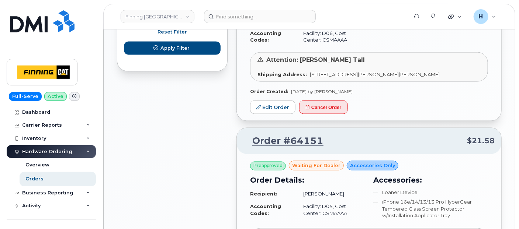
scroll to position [541, 0]
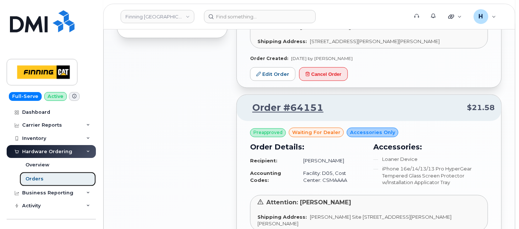
click at [58, 175] on link "Orders" at bounding box center [58, 179] width 76 height 14
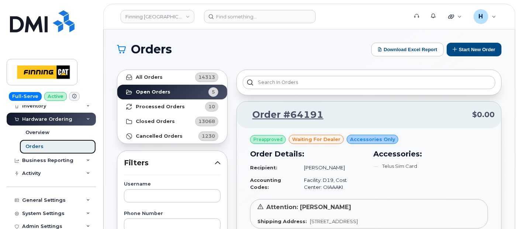
scroll to position [49, 0]
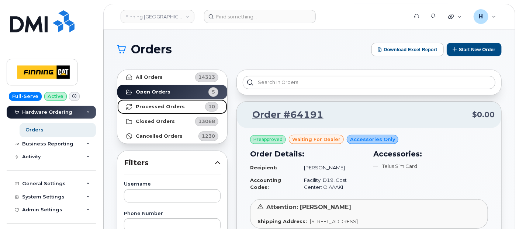
click at [152, 105] on strong "Processed Orders" at bounding box center [160, 107] width 49 height 6
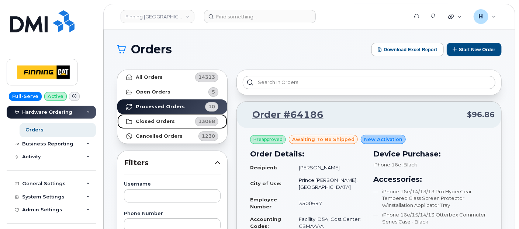
click at [160, 118] on link "Closed Orders 13068" at bounding box center [172, 121] width 110 height 15
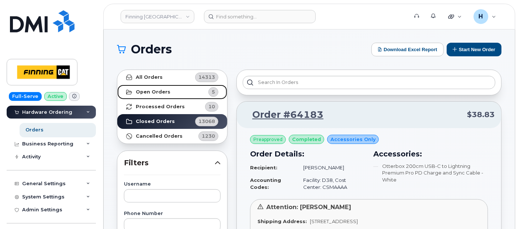
click at [156, 94] on strong "Open Orders" at bounding box center [153, 92] width 35 height 6
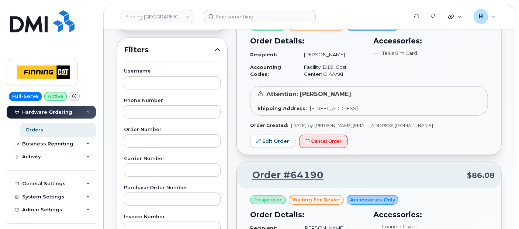
scroll to position [51, 0]
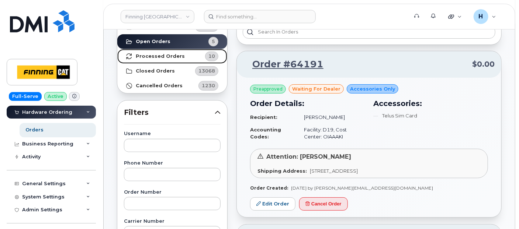
click at [170, 56] on strong "Processed Orders" at bounding box center [160, 56] width 49 height 6
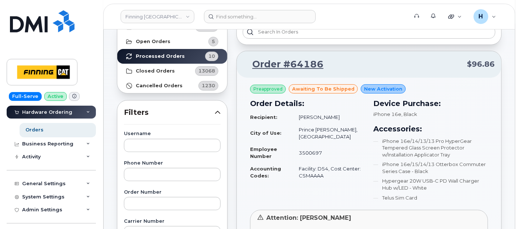
click at [379, 142] on li "iPhone 16e/14/13/13 Pro HyperGear Tempered Glass Screen Protector w/Installatio…" at bounding box center [431, 148] width 115 height 21
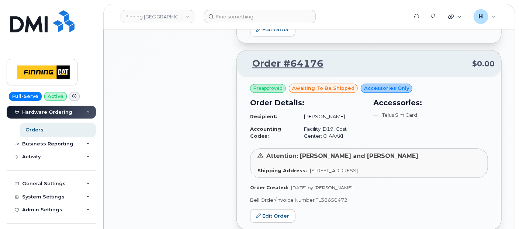
scroll to position [854, 0]
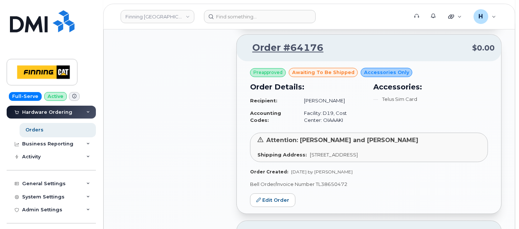
click at [189, 153] on div "All Orders 14313 Open Orders 5 Processed Orders 10 Closed Orders 13068 Cancelle…" at bounding box center [173, 208] width 120 height 1992
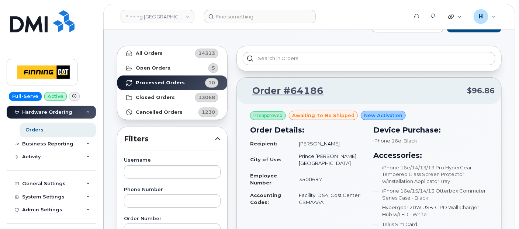
scroll to position [0, 0]
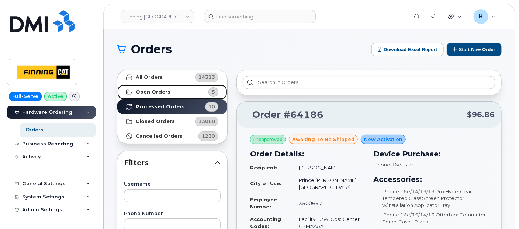
click at [189, 96] on link "Open Orders 5" at bounding box center [172, 92] width 110 height 15
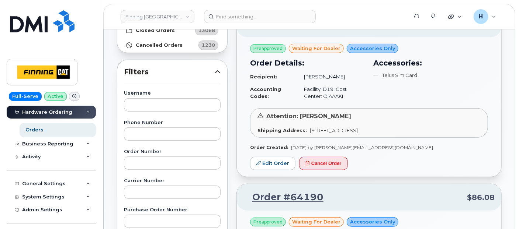
scroll to position [98, 0]
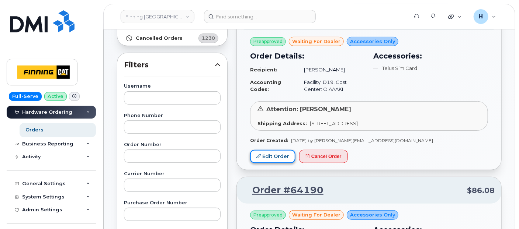
click at [274, 153] on link "Edit Order" at bounding box center [272, 157] width 45 height 14
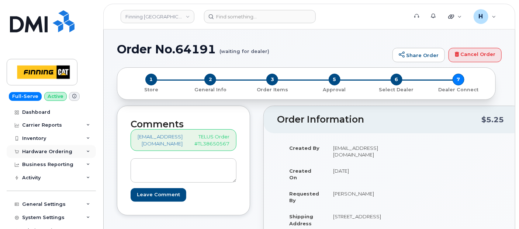
click at [37, 154] on div "Hardware Ordering" at bounding box center [47, 152] width 50 height 6
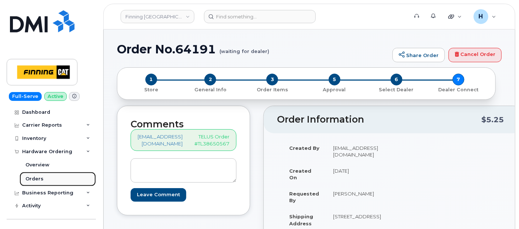
click at [31, 175] on link "Orders" at bounding box center [58, 179] width 76 height 14
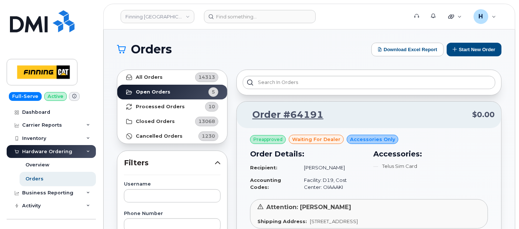
click at [446, 169] on li "Telus Sim Card" at bounding box center [431, 166] width 115 height 7
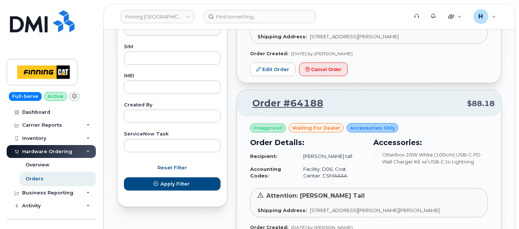
scroll to position [377, 0]
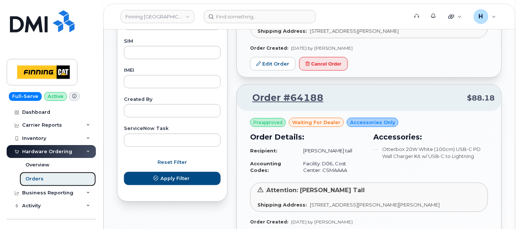
click at [43, 181] on link "Orders" at bounding box center [58, 179] width 76 height 14
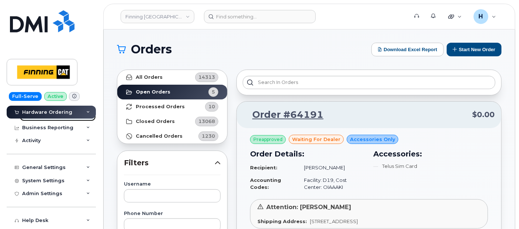
scroll to position [82, 0]
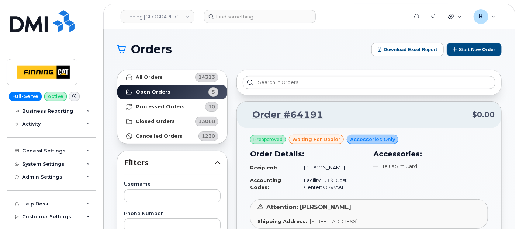
click at [357, 174] on td "Facility: D19, Cost Center: OIAAAKI" at bounding box center [331, 184] width 68 height 20
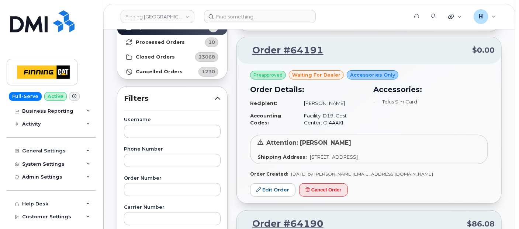
scroll to position [65, 0]
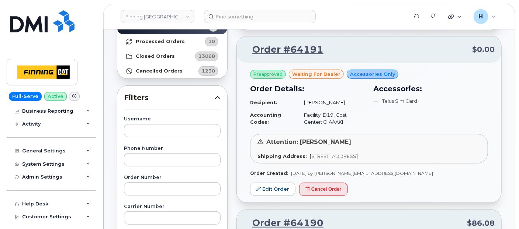
click at [461, 187] on div "Preapproved waiting for dealer Accessories Only Order Details: Recipient: [PERS…" at bounding box center [369, 133] width 264 height 140
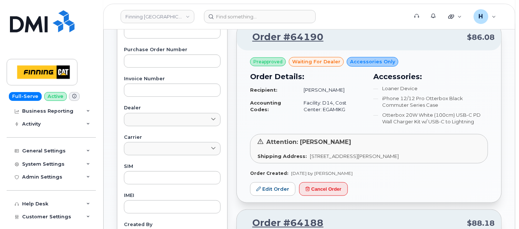
scroll to position [295, 0]
